Goal: Task Accomplishment & Management: Manage account settings

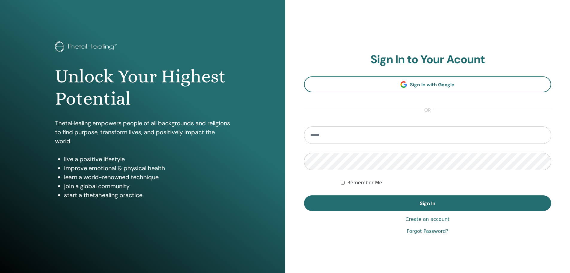
click at [325, 133] on input "email" at bounding box center [428, 134] width 248 height 17
type input "**********"
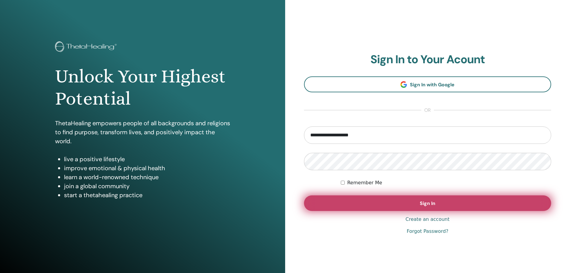
click at [422, 204] on span "Sign In" at bounding box center [428, 203] width 16 height 6
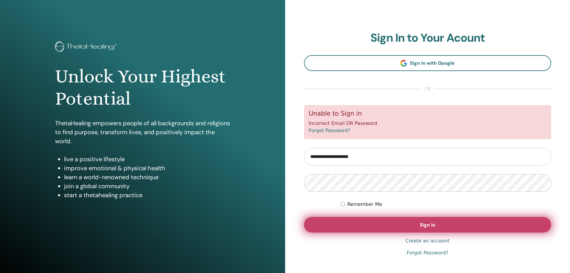
click at [408, 221] on button "Sign In" at bounding box center [428, 225] width 248 height 16
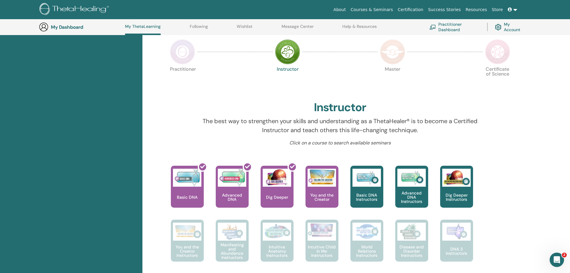
scroll to position [136, 0]
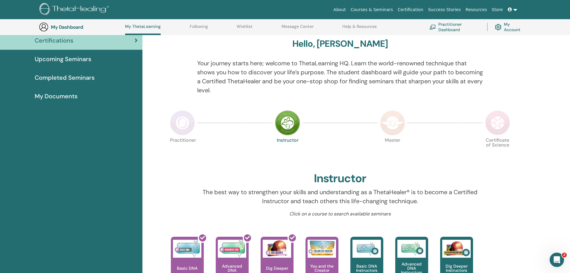
scroll to position [0, 0]
